Goal: Task Accomplishment & Management: Use online tool/utility

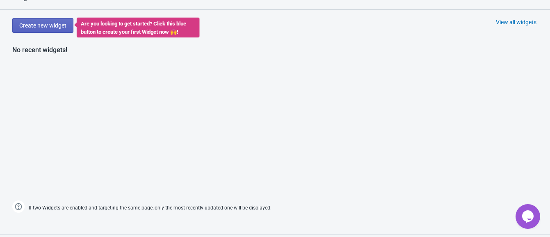
scroll to position [423, 0]
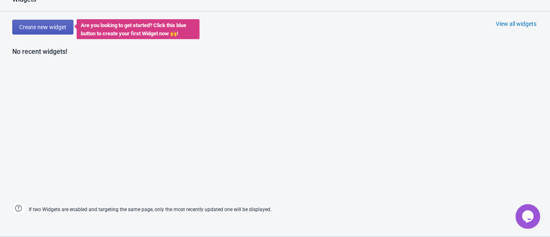
click at [45, 29] on span "Create new widget" at bounding box center [42, 27] width 47 height 7
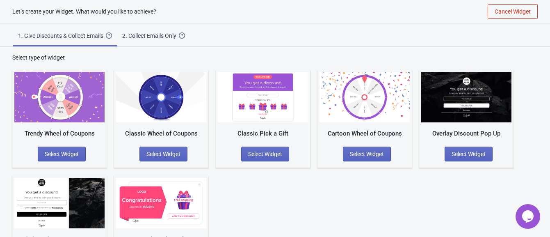
scroll to position [44, 0]
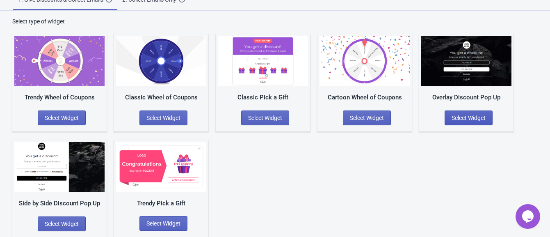
click at [468, 120] on span "Select Widget" at bounding box center [469, 118] width 34 height 7
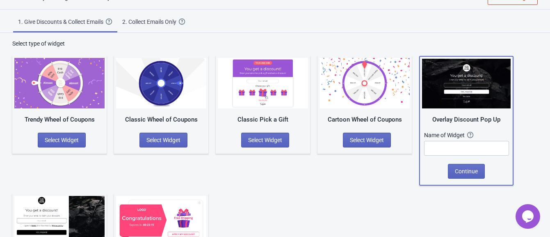
scroll to position [19, 0]
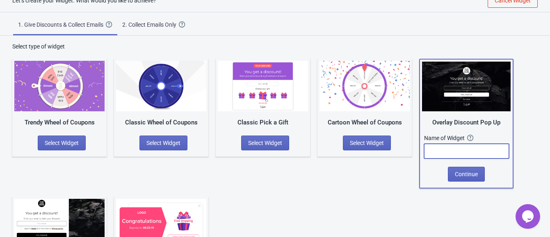
click at [482, 147] on input "text" at bounding box center [466, 151] width 85 height 15
type input "mob"
click at [476, 175] on span "Continue" at bounding box center [466, 174] width 23 height 7
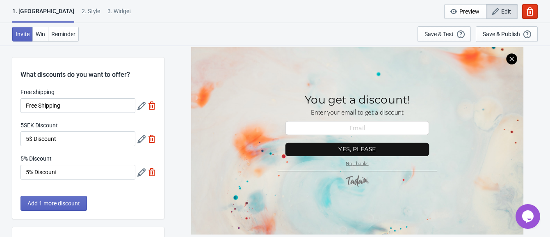
click at [502, 11] on span "Edit" at bounding box center [507, 11] width 10 height 7
click at [108, 10] on div "3. Widget" at bounding box center [120, 14] width 24 height 14
select select "once"
select select "1"
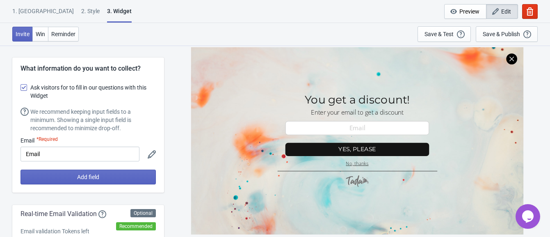
click at [81, 11] on div "2 . Style" at bounding box center [90, 14] width 18 height 14
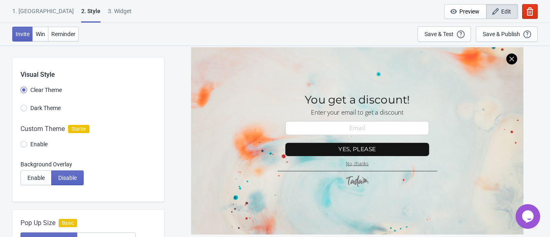
click at [108, 9] on div "3. Widget" at bounding box center [120, 14] width 24 height 14
select select "once"
select select "1"
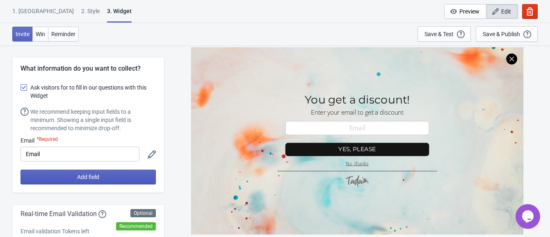
click at [105, 176] on button "Add field" at bounding box center [88, 177] width 135 height 15
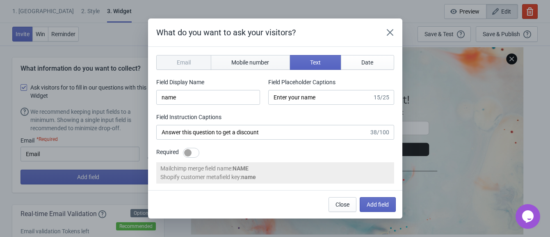
click at [275, 59] on button "Mobile number" at bounding box center [250, 62] width 79 height 15
type input "phone"
type input "Enter your mobile number"
type input "Next, enter your mobile number to get a discount"
select select "se"
